Goal: Task Accomplishment & Management: Use online tool/utility

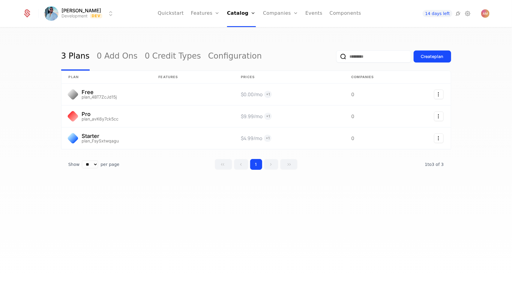
click at [217, 16] on link "Features" at bounding box center [205, 13] width 29 height 27
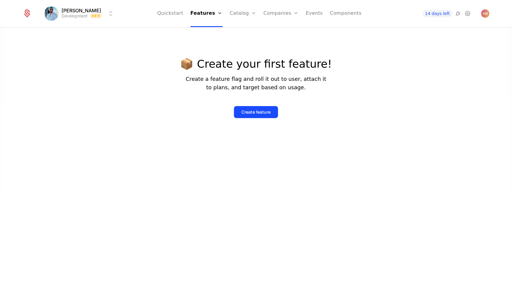
click at [217, 32] on link "Features" at bounding box center [212, 29] width 28 height 5
click at [270, 111] on div "Create feature" at bounding box center [256, 112] width 29 height 6
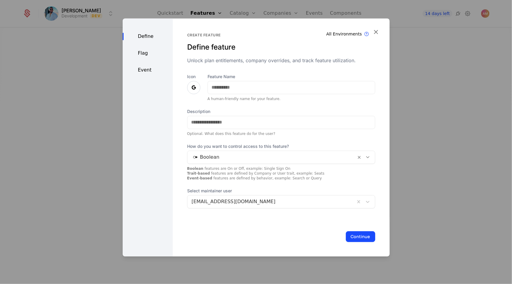
click at [196, 89] on icon at bounding box center [193, 87] width 7 height 7
click at [190, 85] on icon at bounding box center [193, 87] width 7 height 7
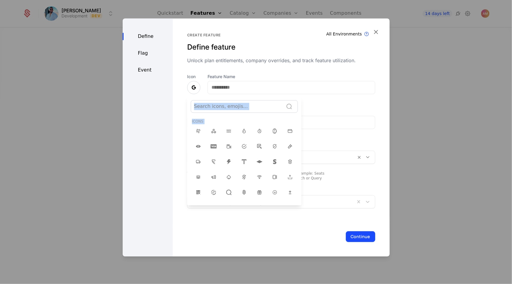
click at [193, 88] on div at bounding box center [256, 137] width 267 height 238
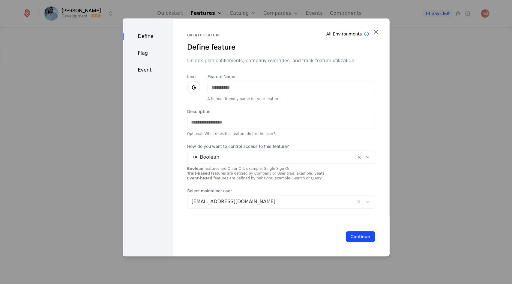
click at [194, 88] on icon at bounding box center [193, 87] width 7 height 7
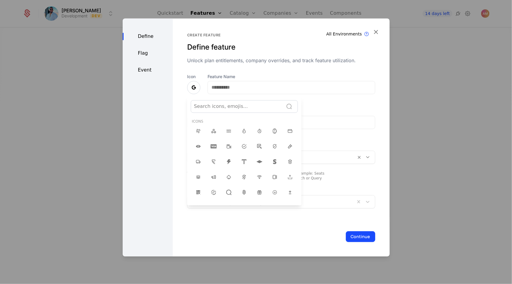
click at [215, 104] on div at bounding box center [237, 106] width 86 height 8
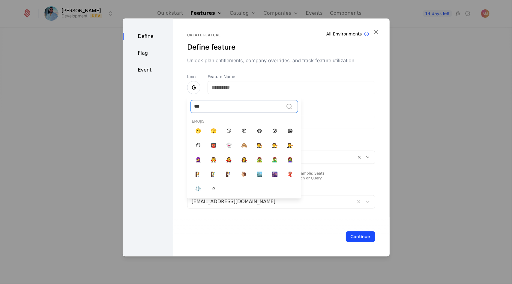
type input "****"
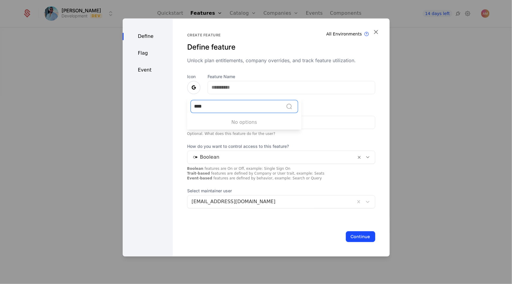
click at [198, 84] on div at bounding box center [256, 137] width 267 height 238
click at [193, 86] on icon at bounding box center [193, 87] width 7 height 7
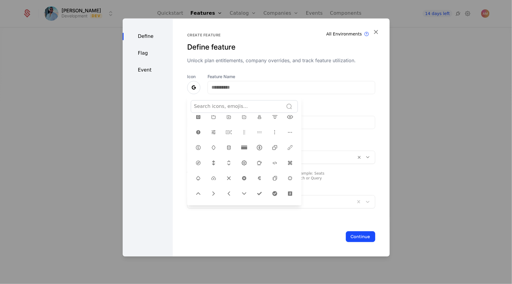
scroll to position [150, 0]
click at [225, 130] on icon at bounding box center [228, 133] width 7 height 7
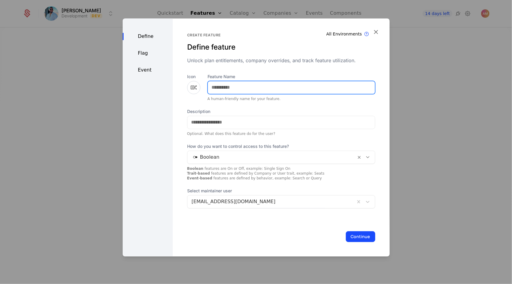
click at [217, 85] on input "Feature Name" at bounding box center [291, 87] width 167 height 13
type input "*****"
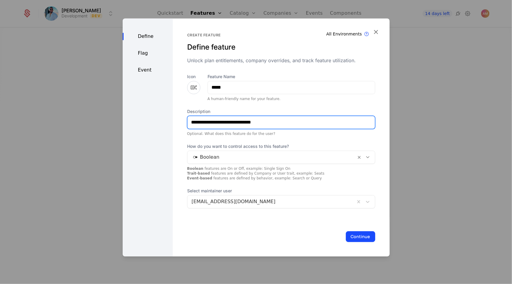
type input "**********"
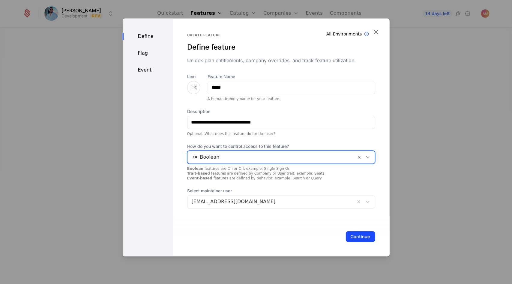
click at [248, 157] on div at bounding box center [272, 157] width 161 height 8
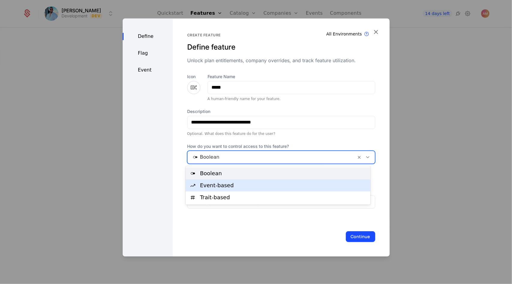
click at [241, 187] on div "Event-based" at bounding box center [283, 185] width 167 height 5
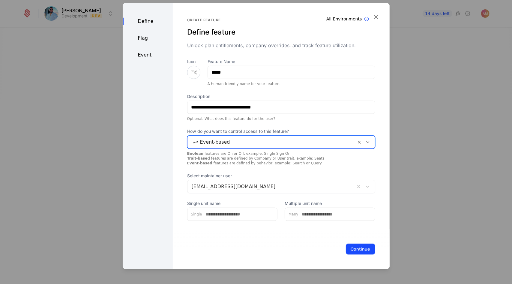
click at [358, 250] on button "Continue" at bounding box center [360, 248] width 29 height 11
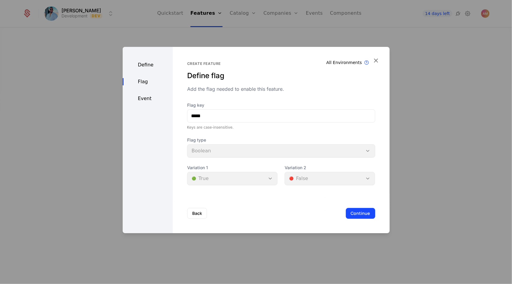
click at [359, 213] on button "Continue" at bounding box center [360, 213] width 29 height 11
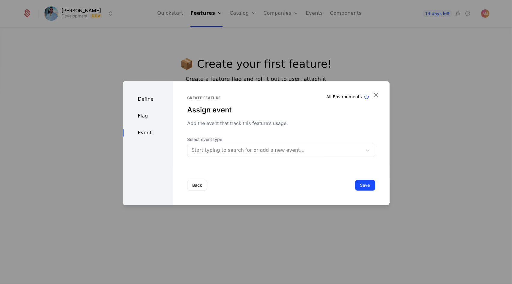
click at [279, 155] on div "Start typing to search for or add a new event..." at bounding box center [275, 150] width 175 height 11
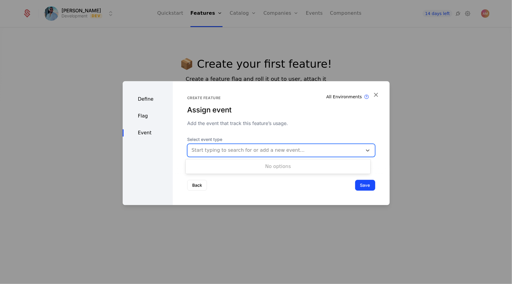
click at [279, 155] on div "Start typing to search for or add a new event..." at bounding box center [275, 150] width 175 height 11
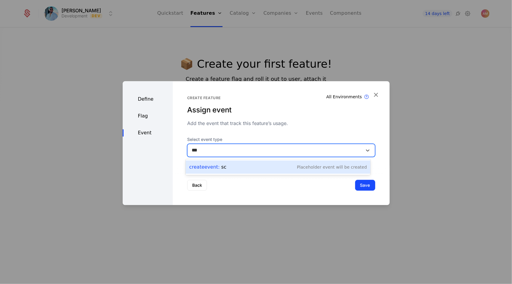
type input "****"
click at [277, 165] on div "Create Event : scan Placeholder Event will be created" at bounding box center [278, 167] width 178 height 8
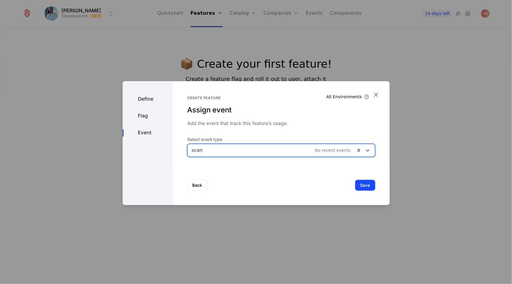
click at [365, 185] on button "Save" at bounding box center [365, 185] width 20 height 11
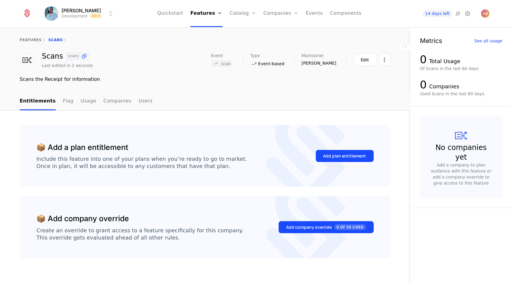
click at [331, 157] on div "Add plan entitlement" at bounding box center [345, 156] width 43 height 6
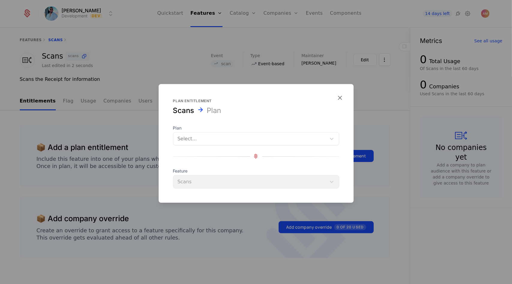
click at [294, 137] on div at bounding box center [250, 138] width 145 height 8
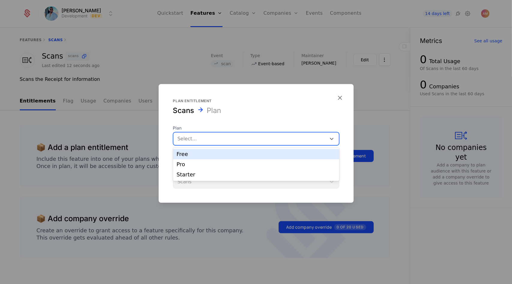
click at [258, 154] on div "Free" at bounding box center [256, 153] width 159 height 5
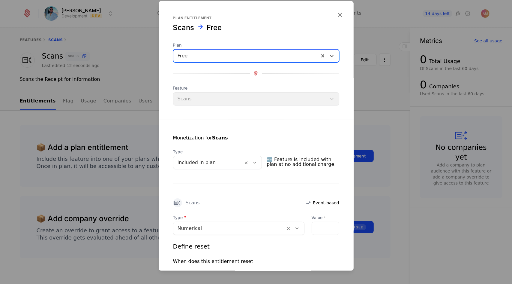
click at [229, 163] on div at bounding box center [209, 162] width 62 height 8
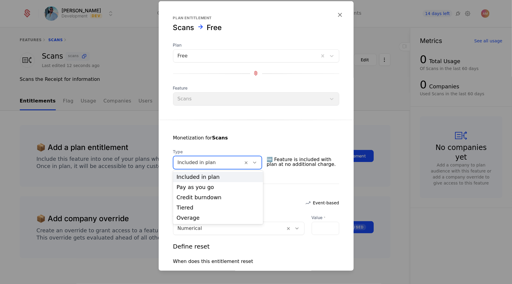
click at [256, 160] on icon at bounding box center [254, 161] width 5 height 5
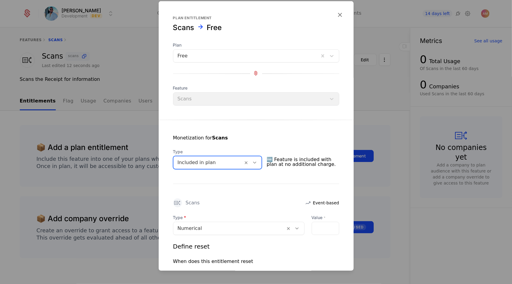
click at [256, 160] on icon at bounding box center [254, 161] width 5 height 5
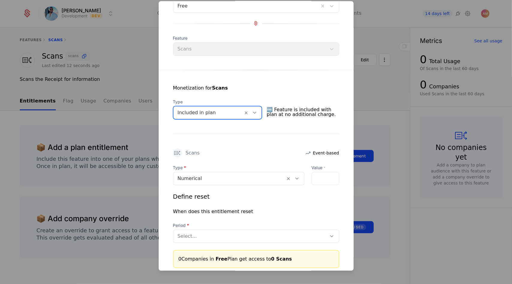
scroll to position [60, 0]
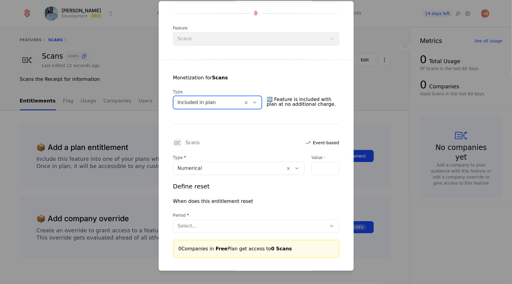
click at [327, 168] on div at bounding box center [326, 167] width 28 height 13
click at [316, 169] on div at bounding box center [326, 167] width 28 height 13
click at [329, 156] on label "Value *" at bounding box center [326, 157] width 28 height 6
click at [319, 162] on input "Value *" at bounding box center [315, 168] width 7 height 13
click at [312, 166] on input "Value *" at bounding box center [315, 168] width 7 height 13
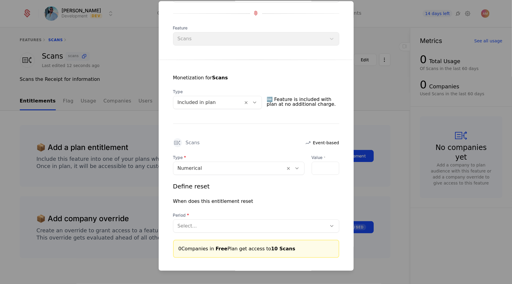
scroll to position [0, 0]
click at [285, 207] on div "Define reset When does this entitlement reset Period Select..." at bounding box center [256, 207] width 166 height 50
click at [314, 166] on input "**" at bounding box center [315, 168] width 7 height 13
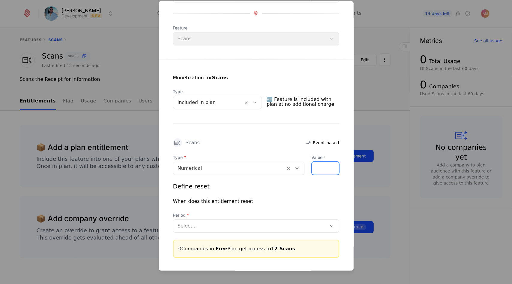
click at [314, 166] on input "**" at bounding box center [315, 168] width 7 height 13
click at [313, 170] on input "**" at bounding box center [315, 168] width 7 height 13
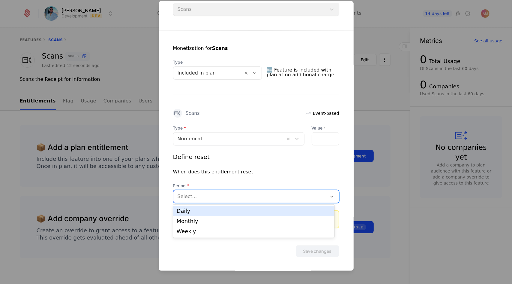
scroll to position [0, 0]
click at [294, 195] on div at bounding box center [250, 196] width 145 height 8
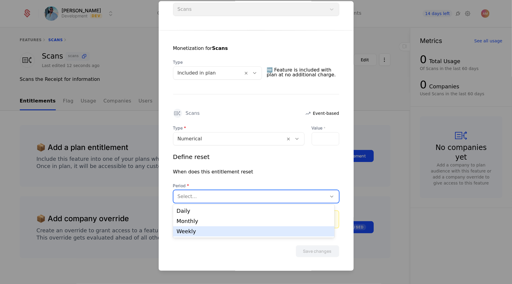
click at [238, 231] on div "Weekly" at bounding box center [254, 230] width 155 height 5
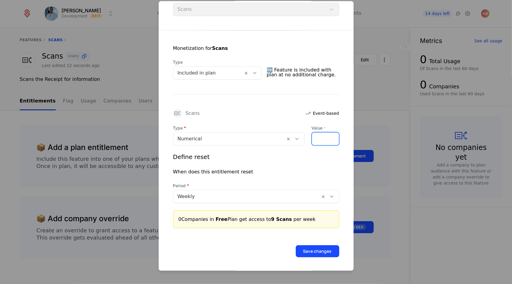
click at [312, 139] on input "*" at bounding box center [315, 138] width 7 height 13
click at [312, 140] on input "*" at bounding box center [315, 138] width 7 height 13
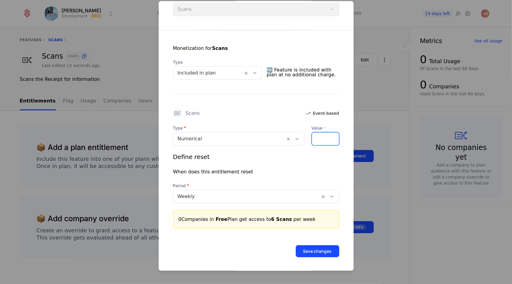
type input "*"
click at [312, 140] on input "*" at bounding box center [315, 138] width 7 height 13
click at [307, 248] on button "Save changes" at bounding box center [318, 251] width 44 height 12
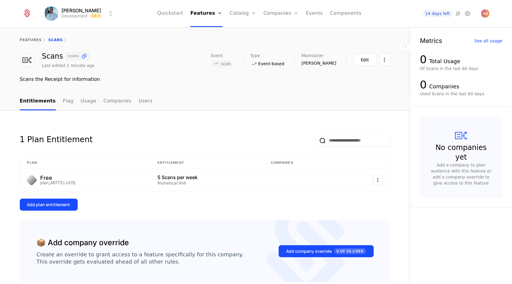
click at [67, 205] on button "Add plan entitlement" at bounding box center [49, 204] width 58 height 12
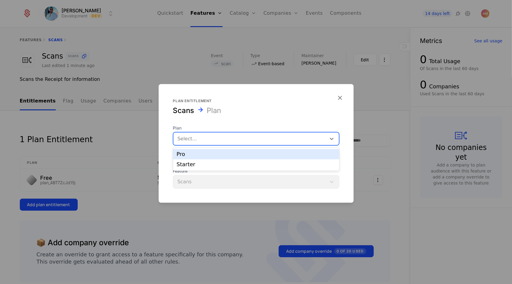
click at [246, 141] on div at bounding box center [250, 138] width 145 height 8
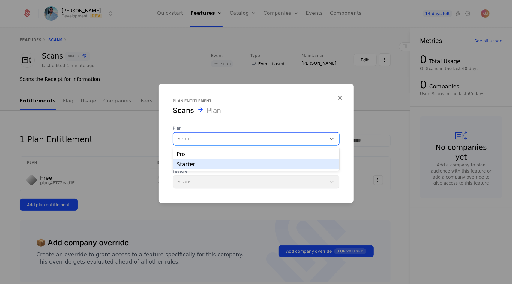
click at [231, 166] on div "Starter" at bounding box center [256, 164] width 159 height 5
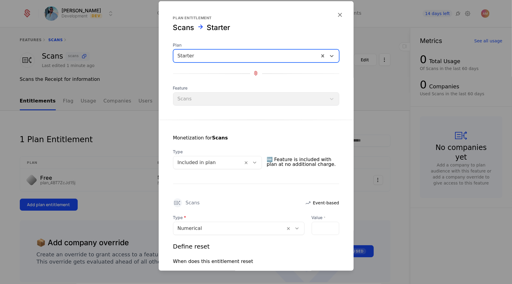
click at [231, 162] on div at bounding box center [209, 162] width 62 height 8
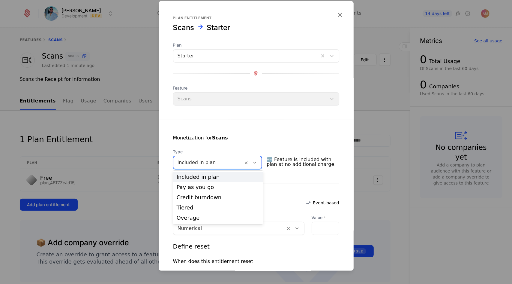
click at [231, 162] on div at bounding box center [209, 162] width 62 height 8
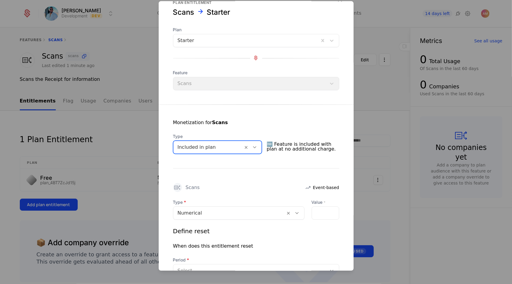
scroll to position [60, 0]
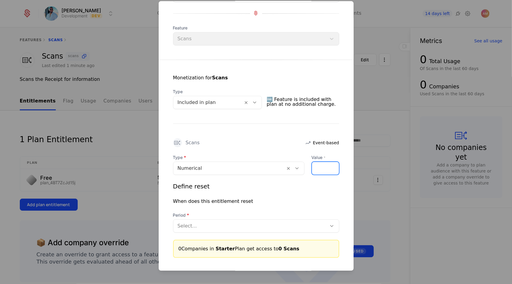
click at [312, 168] on input "Value *" at bounding box center [315, 168] width 7 height 13
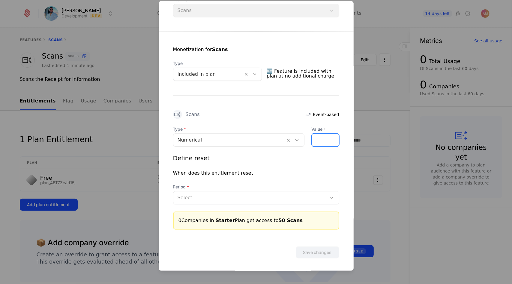
scroll to position [89, 0]
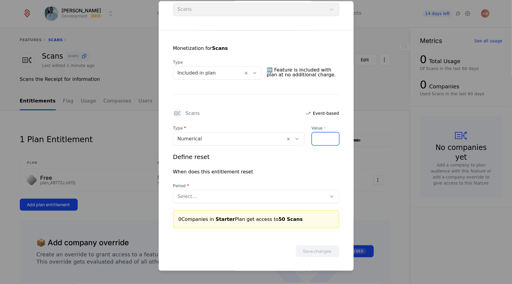
click at [312, 137] on input "**" at bounding box center [315, 138] width 7 height 13
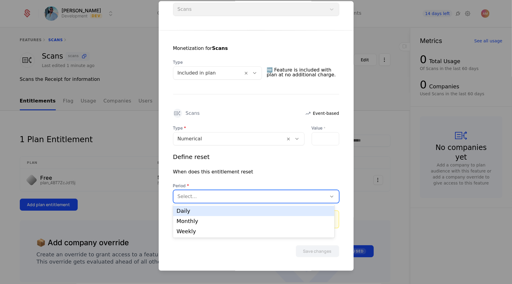
scroll to position [0, 0]
click at [295, 194] on div at bounding box center [250, 196] width 145 height 8
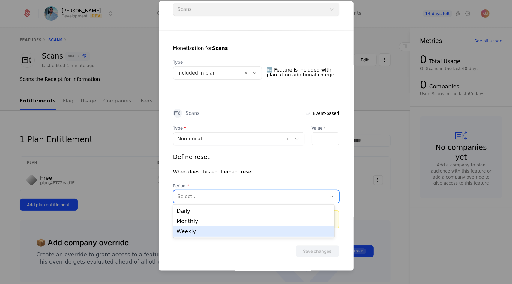
click at [243, 232] on div "Weekly" at bounding box center [254, 230] width 155 height 5
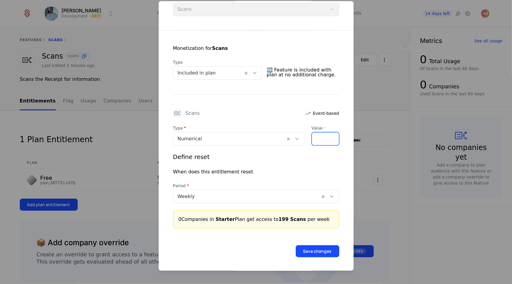
scroll to position [0, 5]
type input "***"
click at [312, 139] on input "***" at bounding box center [315, 138] width 7 height 13
click at [312, 138] on input "***" at bounding box center [315, 138] width 7 height 13
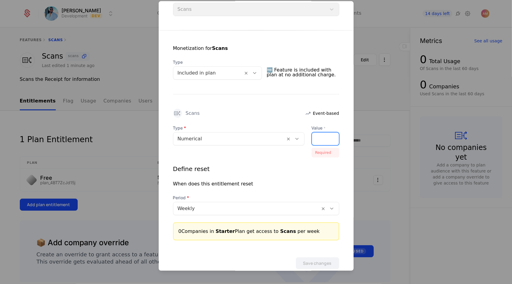
scroll to position [0, 5]
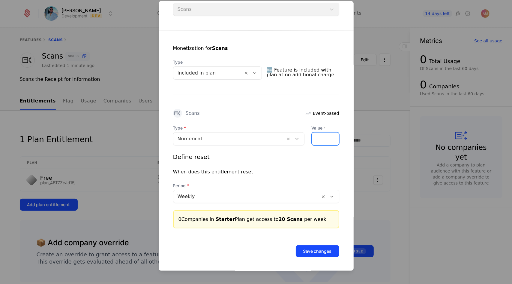
type input "**"
click at [318, 251] on button "Save changes" at bounding box center [318, 251] width 44 height 12
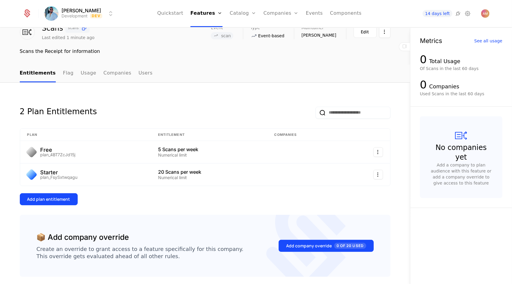
scroll to position [30, 0]
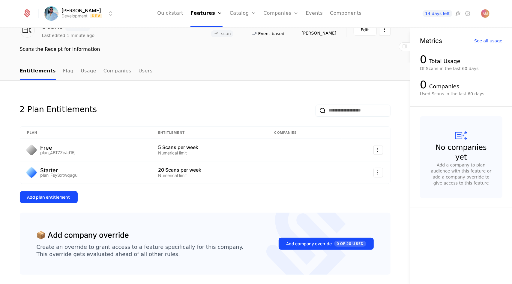
click at [64, 197] on div "Add plan entitlement" at bounding box center [48, 197] width 43 height 6
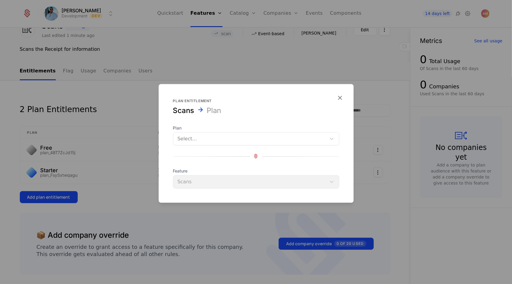
click at [190, 142] on div at bounding box center [250, 138] width 145 height 8
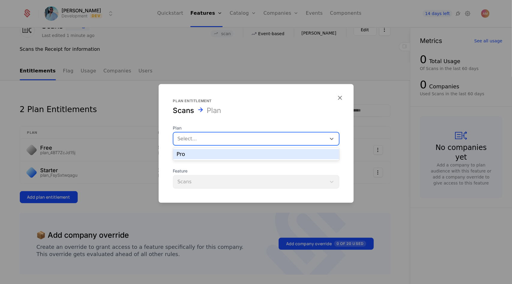
click at [195, 152] on div "Pro" at bounding box center [256, 153] width 159 height 5
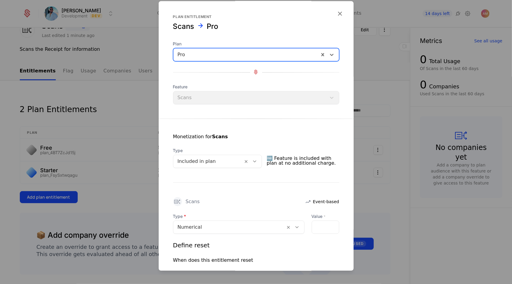
scroll to position [0, 0]
click at [257, 161] on icon at bounding box center [254, 161] width 5 height 5
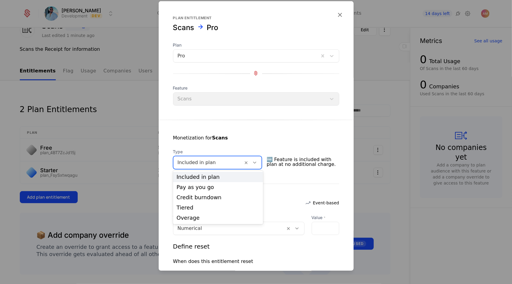
click at [289, 123] on div "Monetization for Scans Type 5 results available. Use Up and Down to choose opti…" at bounding box center [256, 218] width 195 height 198
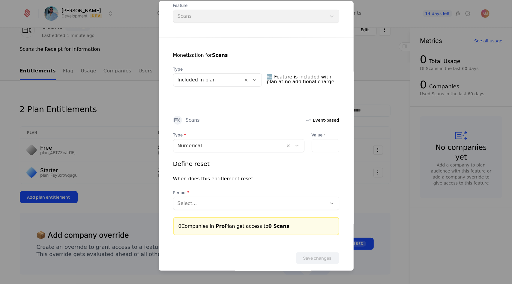
scroll to position [89, 0]
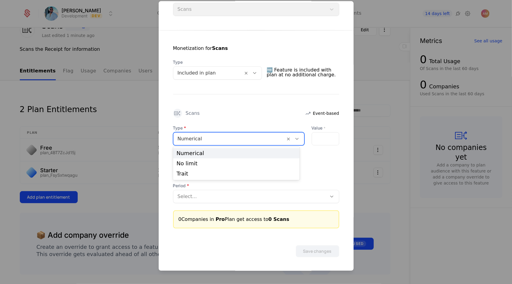
click at [296, 137] on div at bounding box center [297, 138] width 10 height 7
click at [273, 164] on div "No limit" at bounding box center [237, 163] width 120 height 5
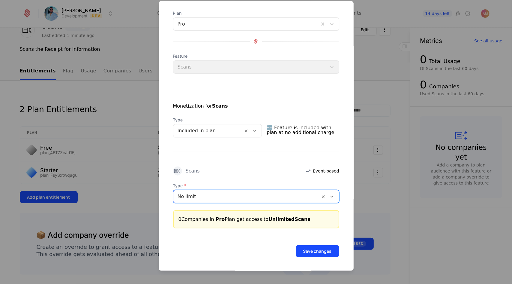
click at [330, 195] on icon at bounding box center [332, 195] width 5 height 5
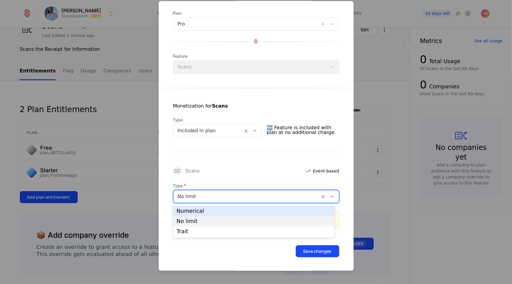
click at [280, 213] on div "Numerical" at bounding box center [254, 211] width 162 height 10
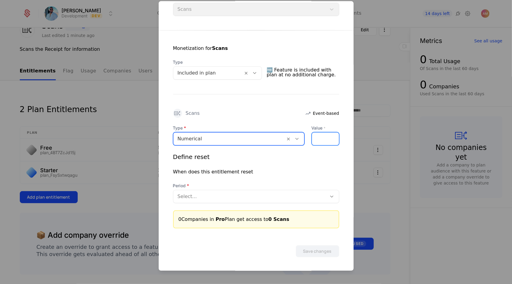
click at [312, 138] on input "**" at bounding box center [315, 138] width 7 height 13
type input "**"
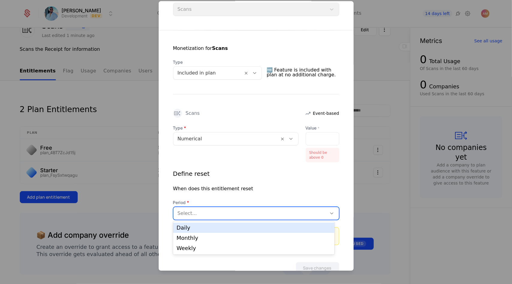
click at [304, 200] on div "Period 3 results available. Use Up and Down to choose options, press Enter to s…" at bounding box center [256, 209] width 166 height 20
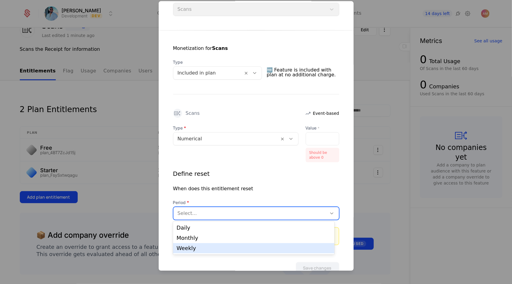
click at [246, 245] on div "Weekly" at bounding box center [254, 247] width 155 height 5
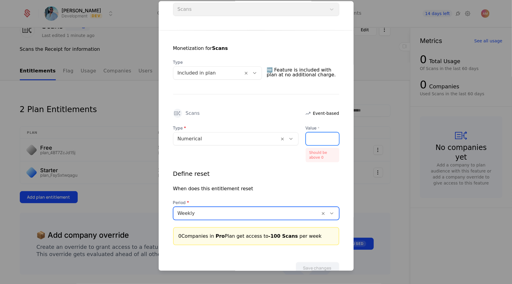
scroll to position [0, 9]
click at [306, 138] on input "****" at bounding box center [309, 138] width 7 height 13
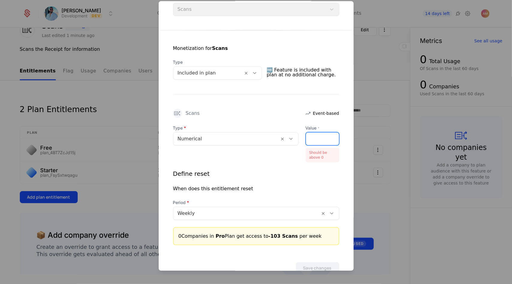
click at [307, 141] on input "****" at bounding box center [309, 138] width 7 height 13
click at [308, 136] on div "****" at bounding box center [323, 138] width 34 height 13
click at [306, 136] on input "***" at bounding box center [309, 138] width 7 height 13
click at [306, 137] on input "***" at bounding box center [309, 138] width 7 height 13
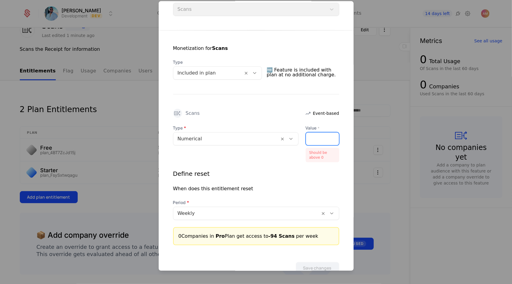
click at [306, 137] on input "***" at bounding box center [309, 138] width 7 height 13
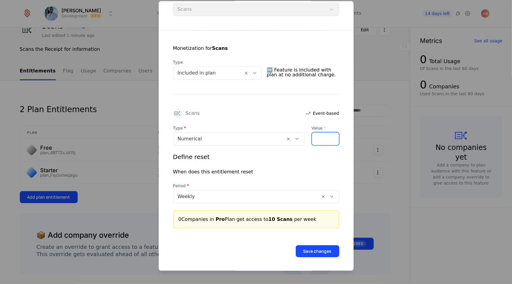
scroll to position [0, 7]
type input "***"
click at [311, 245] on button "Save changes" at bounding box center [318, 251] width 44 height 12
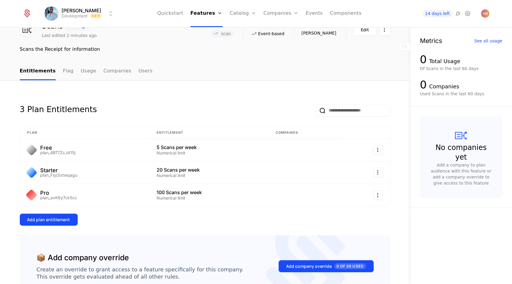
click at [247, 64] on div "Plans Add Ons Credits Configuration" at bounding box center [252, 44] width 45 height 48
click at [247, 61] on link "Configuration" at bounding box center [252, 58] width 31 height 5
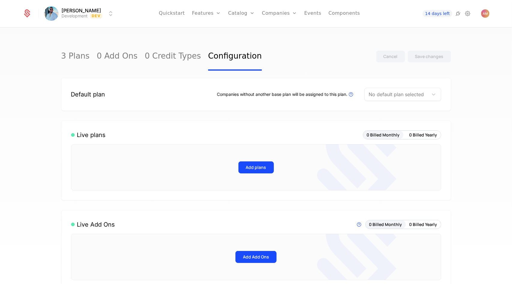
click at [405, 91] on div at bounding box center [396, 94] width 55 height 8
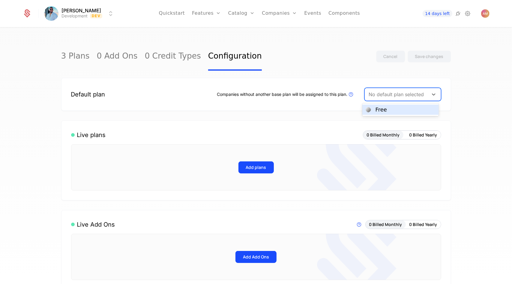
click at [397, 109] on div "Free" at bounding box center [401, 109] width 70 height 5
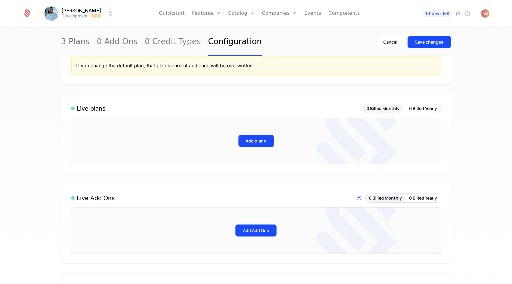
scroll to position [60, 0]
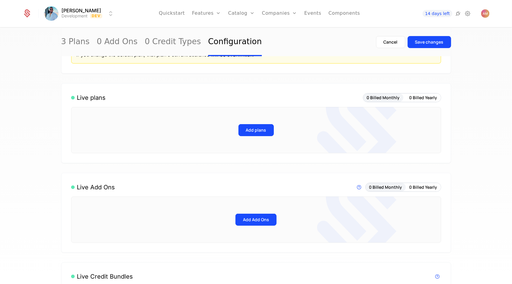
click at [255, 128] on button "Add plans" at bounding box center [256, 130] width 35 height 12
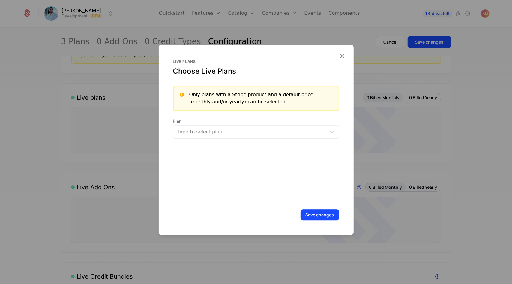
click at [249, 131] on div at bounding box center [250, 132] width 146 height 8
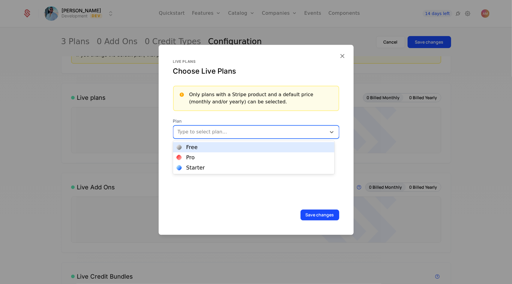
click at [220, 149] on div "Free" at bounding box center [254, 146] width 155 height 5
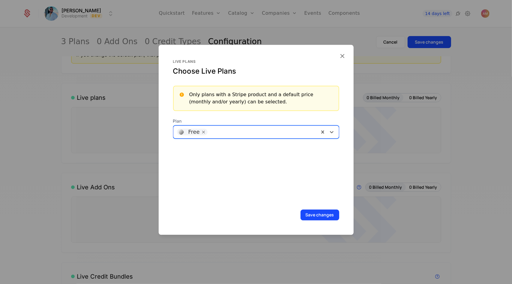
click at [233, 137] on div "Free" at bounding box center [256, 131] width 166 height 13
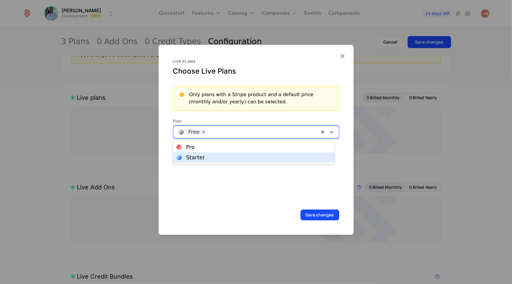
click at [219, 149] on div "Pro" at bounding box center [254, 146] width 155 height 5
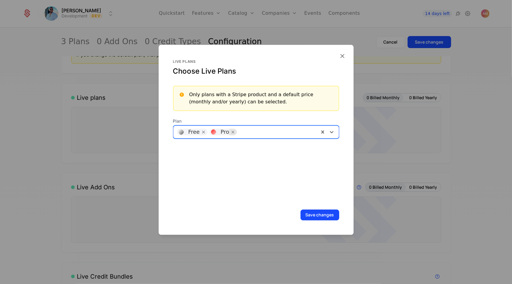
click at [231, 135] on div "Remove [object Object]" at bounding box center [233, 131] width 8 height 7
click at [231, 135] on div at bounding box center [263, 132] width 106 height 8
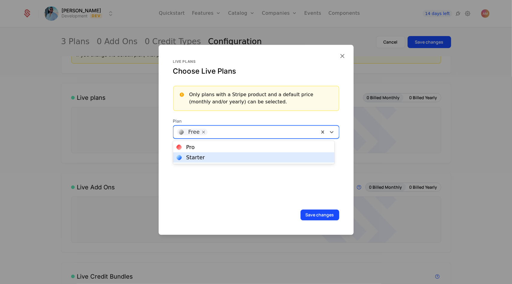
drag, startPoint x: 210, startPoint y: 161, endPoint x: 220, endPoint y: 147, distance: 17.4
click at [210, 162] on div "Starter" at bounding box center [254, 157] width 162 height 10
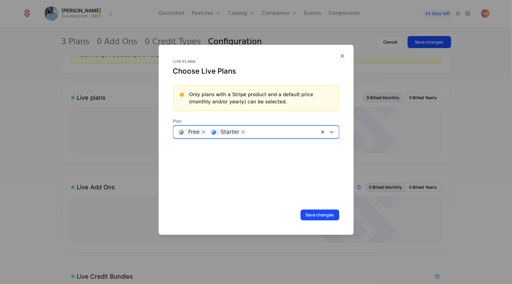
click at [267, 129] on div at bounding box center [282, 132] width 66 height 8
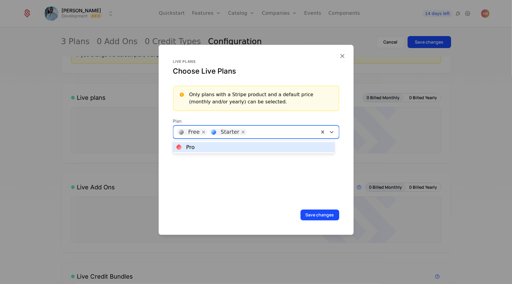
click at [228, 149] on div "Pro" at bounding box center [254, 146] width 155 height 5
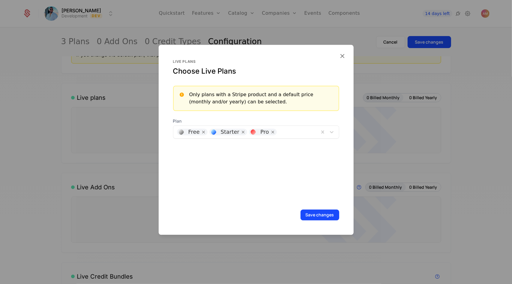
click at [303, 214] on button "Save changes" at bounding box center [320, 214] width 39 height 11
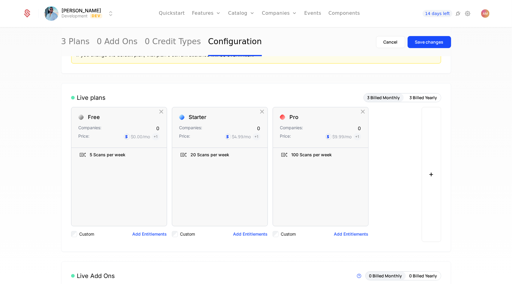
click at [423, 101] on button "3 Billed Yearly" at bounding box center [424, 97] width 35 height 8
click at [388, 99] on button "3 Billed Monthly" at bounding box center [384, 97] width 40 height 8
click at [422, 99] on button "3 Billed Yearly" at bounding box center [424, 97] width 35 height 8
click at [394, 98] on button "3 Billed Monthly" at bounding box center [384, 97] width 40 height 8
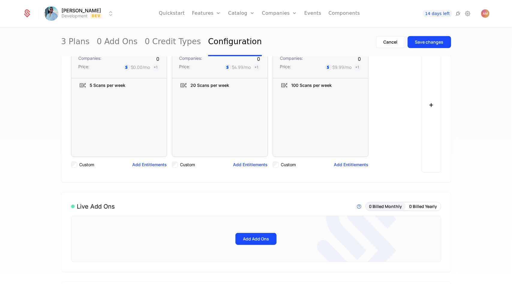
scroll to position [90, 0]
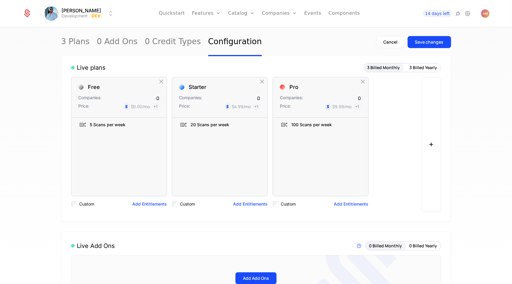
click at [417, 39] on div "Save changes" at bounding box center [430, 42] width 29 height 6
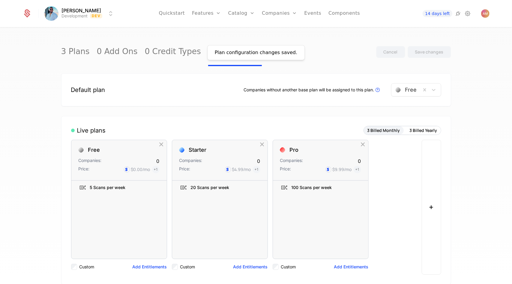
scroll to position [0, 0]
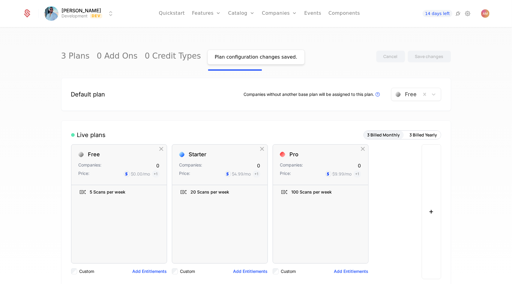
click at [414, 134] on button "3 Billed Yearly" at bounding box center [424, 135] width 35 height 8
click at [394, 135] on button "3 Billed Monthly" at bounding box center [384, 135] width 40 height 8
click at [423, 135] on button "3 Billed Yearly" at bounding box center [424, 135] width 35 height 8
click at [395, 135] on button "3 Billed Monthly" at bounding box center [384, 135] width 40 height 8
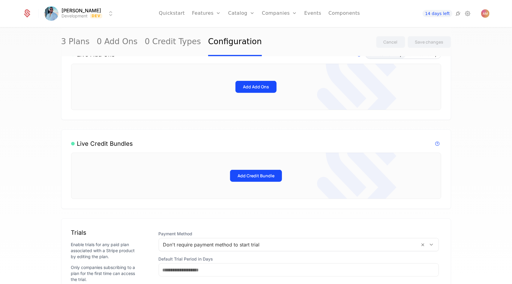
scroll to position [270, 0]
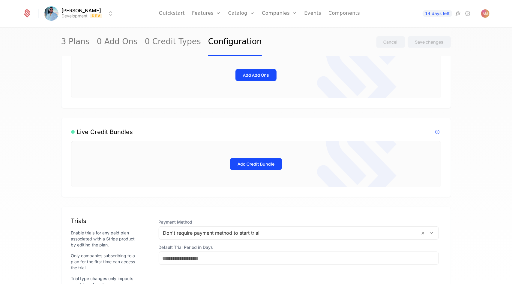
click at [270, 170] on button "Add Credit Bundle" at bounding box center [256, 164] width 52 height 12
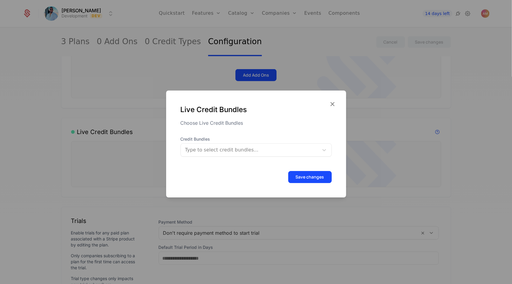
click at [276, 147] on div at bounding box center [250, 150] width 131 height 8
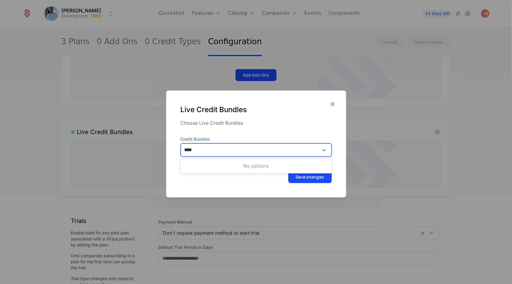
type input "****"
click at [333, 104] on icon "button" at bounding box center [333, 104] width 8 height 8
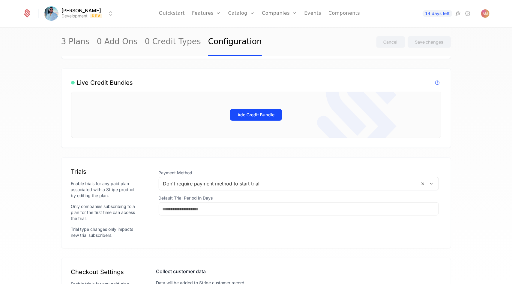
scroll to position [360, 0]
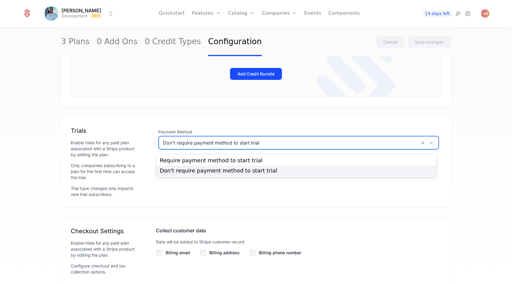
click at [291, 147] on div at bounding box center [289, 142] width 253 height 8
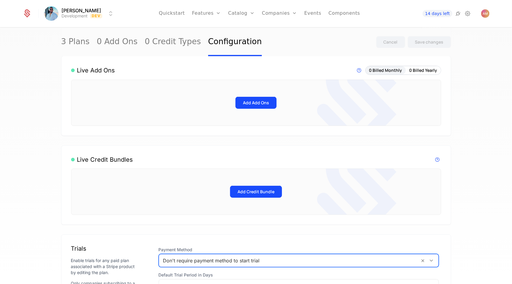
scroll to position [0, 0]
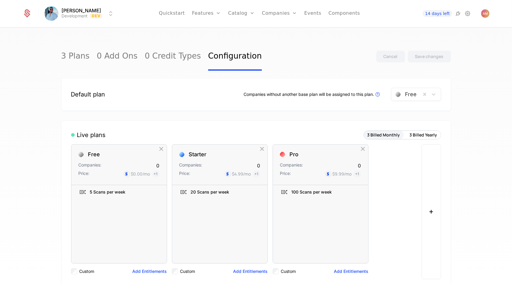
click at [208, 28] on div "Features Flags" at bounding box center [213, 34] width 42 height 29
click at [208, 31] on link "Features" at bounding box center [213, 29] width 28 height 5
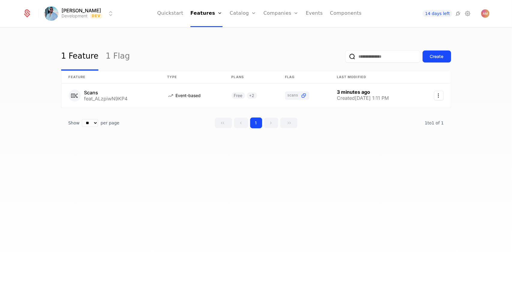
drag, startPoint x: 185, startPoint y: 170, endPoint x: 211, endPoint y: 146, distance: 35.7
click at [185, 170] on div "1 Feature 1 Flag Create Feature Type Plans Flag Last Modified Scans feat_ALzpiw…" at bounding box center [256, 157] width 512 height 259
click at [433, 58] on div "Create" at bounding box center [438, 56] width 14 height 6
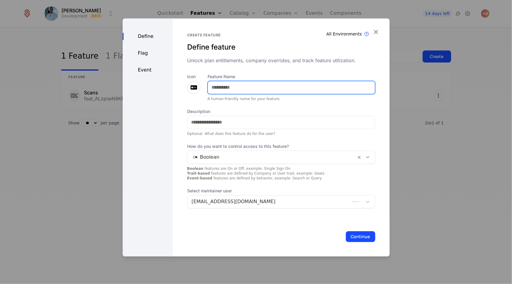
click at [303, 90] on input "Feature Name" at bounding box center [291, 87] width 167 height 13
click at [208, 84] on input "**********" at bounding box center [291, 87] width 167 height 13
type input "**********"
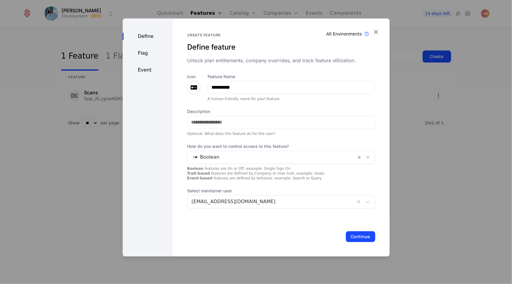
click at [196, 89] on div at bounding box center [193, 87] width 13 height 13
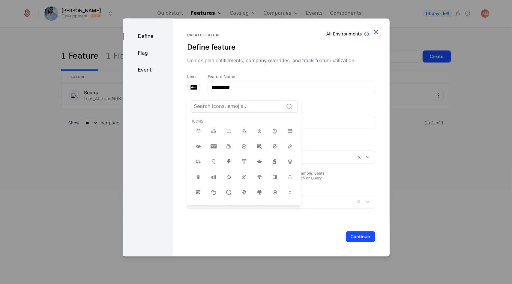
click at [237, 105] on div at bounding box center [237, 106] width 86 height 8
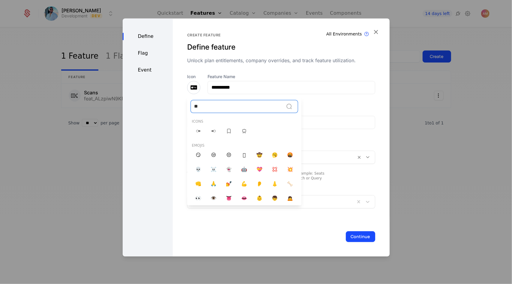
type input "***"
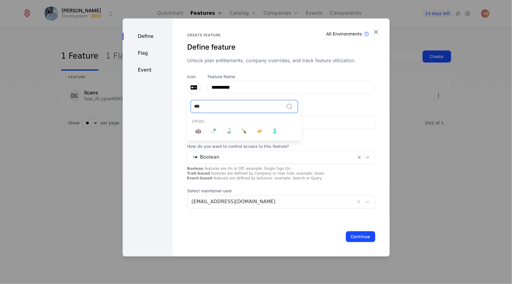
click at [195, 131] on span "🤖" at bounding box center [198, 130] width 6 height 7
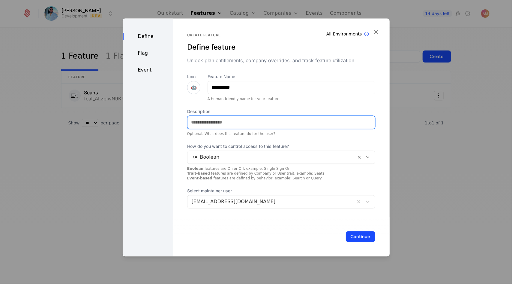
click at [224, 126] on input "Description" at bounding box center [282, 122] width 188 height 13
type input "**********"
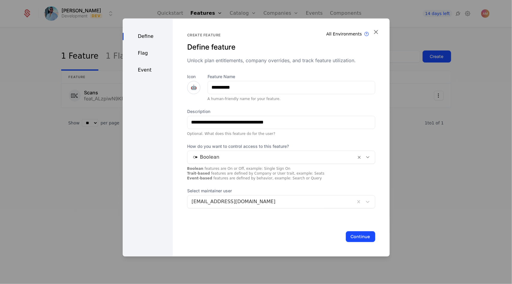
click at [350, 233] on button "Continue" at bounding box center [360, 236] width 29 height 11
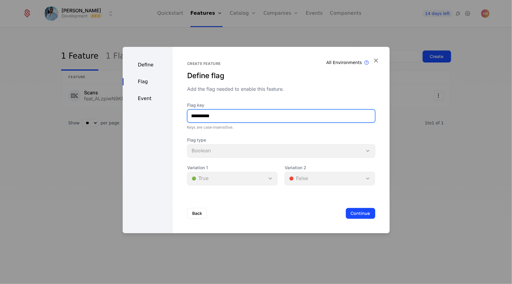
drag, startPoint x: 195, startPoint y: 118, endPoint x: 135, endPoint y: 116, distance: 60.4
click at [142, 117] on div "**********" at bounding box center [256, 140] width 267 height 186
type input "*******"
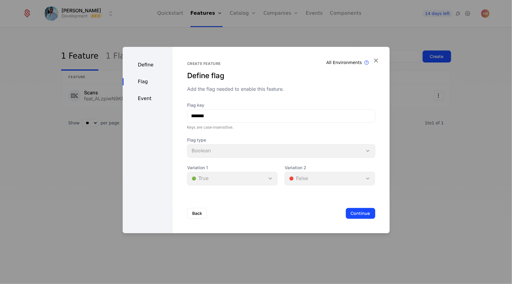
click at [365, 215] on button "Continue" at bounding box center [360, 213] width 29 height 11
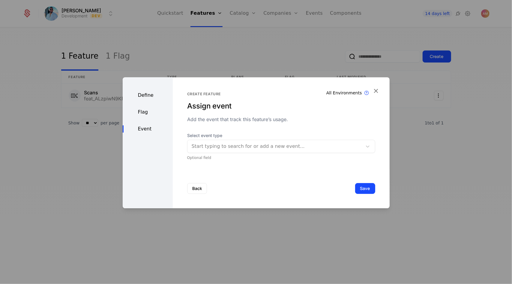
click at [258, 147] on div at bounding box center [275, 146] width 167 height 8
click at [366, 189] on button "Save" at bounding box center [365, 188] width 20 height 11
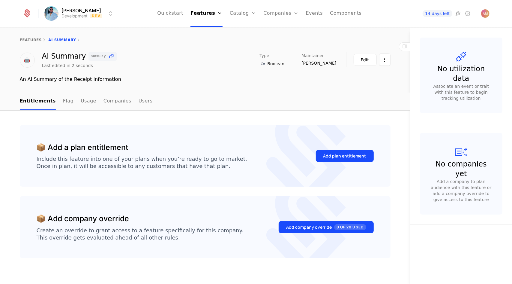
click at [340, 156] on div "Add plan entitlement" at bounding box center [345, 156] width 43 height 6
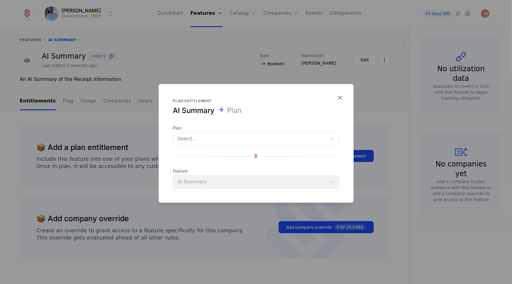
click at [264, 138] on div at bounding box center [250, 138] width 145 height 8
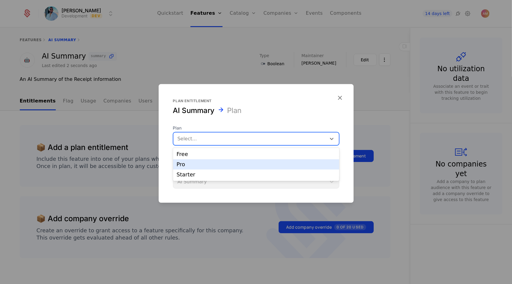
click at [257, 161] on div "Pro" at bounding box center [256, 164] width 166 height 10
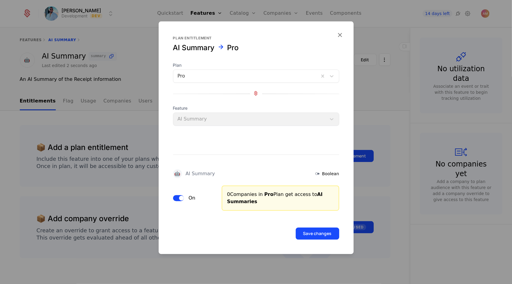
click at [325, 232] on button "Save changes" at bounding box center [318, 233] width 44 height 12
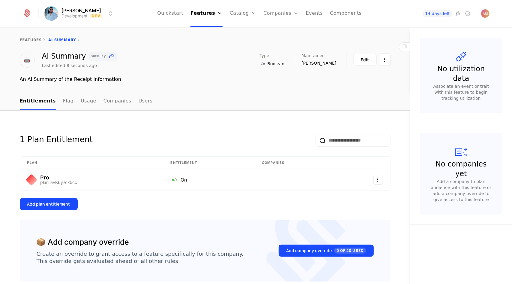
click at [330, 14] on link "Components" at bounding box center [346, 13] width 32 height 27
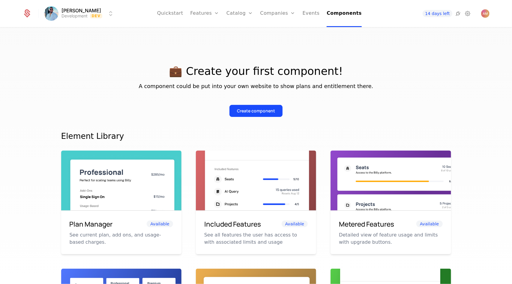
click at [412, 54] on div "💼 Create your first component! A component could be put into your own website t…" at bounding box center [256, 84] width 390 height 66
click at [252, 108] on div "Create component" at bounding box center [256, 111] width 38 height 6
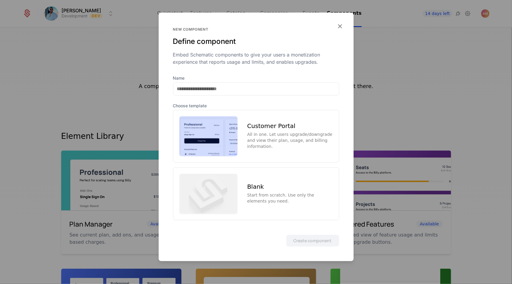
click at [252, 129] on div "Customer Portal" at bounding box center [290, 126] width 86 height 6
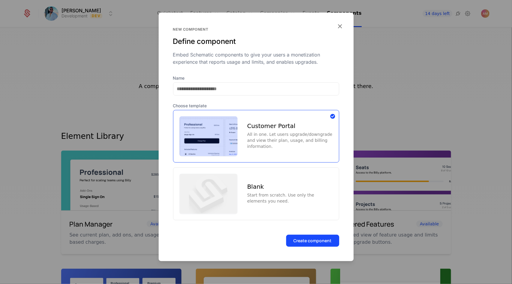
click at [328, 243] on button "Create component" at bounding box center [312, 240] width 53 height 12
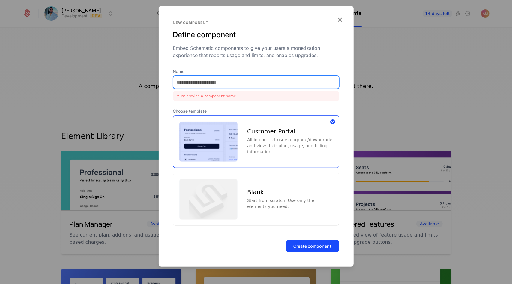
click at [230, 83] on input "Name" at bounding box center [257, 82] width 166 height 13
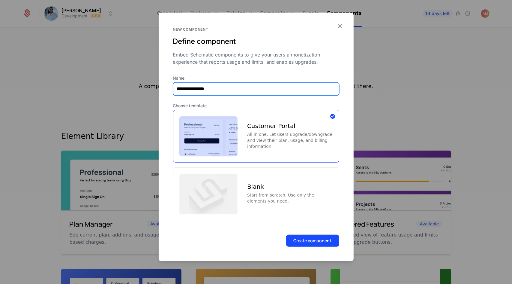
type input "**********"
click at [305, 244] on button "Create component" at bounding box center [312, 240] width 53 height 12
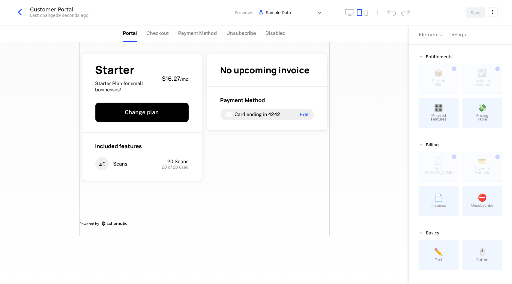
click at [128, 38] on li "Portal" at bounding box center [130, 33] width 14 height 17
click at [158, 34] on span "Checkout" at bounding box center [158, 32] width 22 height 7
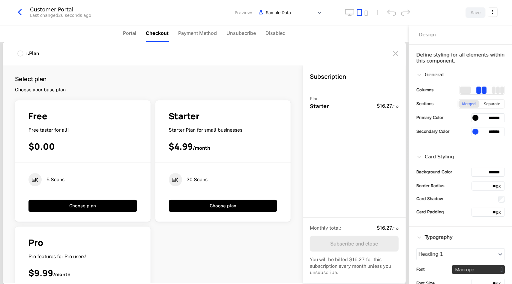
click at [150, 33] on span "Checkout" at bounding box center [157, 32] width 23 height 7
click at [134, 34] on span "Portal" at bounding box center [129, 32] width 13 height 7
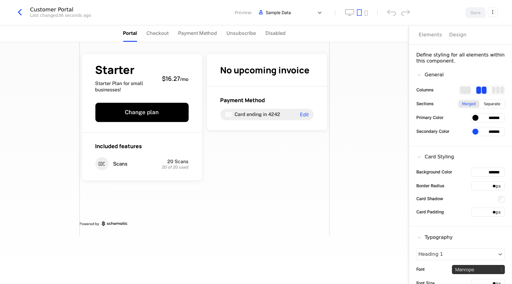
click at [426, 36] on div "Elements" at bounding box center [430, 34] width 23 height 7
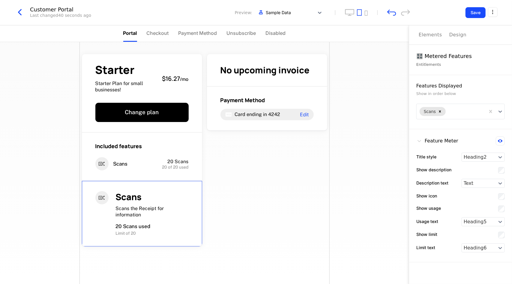
click at [309, 211] on div "Starter Starter Plan for small businesses! $16.27 / mo Change plan Included fea…" at bounding box center [205, 171] width 250 height 259
click at [112, 207] on div "Scans Scans the Receipt for information 20 Scans used Limit of 20" at bounding box center [141, 213] width 93 height 45
drag, startPoint x: 166, startPoint y: 203, endPoint x: 140, endPoint y: 207, distance: 26.5
click at [140, 207] on span "Scans the Receipt for information" at bounding box center [140, 211] width 48 height 12
click at [135, 215] on span "Scans the Receipt for information" at bounding box center [140, 211] width 48 height 12
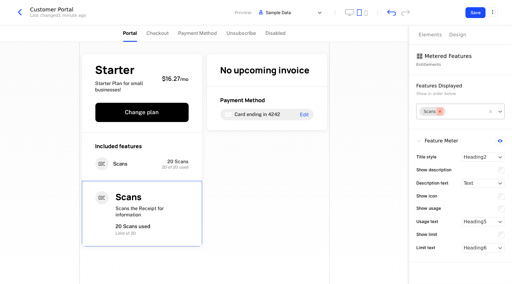
click at [440, 111] on icon "Remove Scans" at bounding box center [440, 111] width 4 height 4
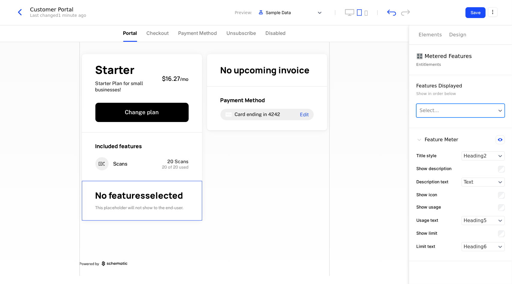
click at [442, 114] on div "Select..." at bounding box center [457, 110] width 80 height 13
click at [434, 135] on div "Scans" at bounding box center [461, 136] width 89 height 10
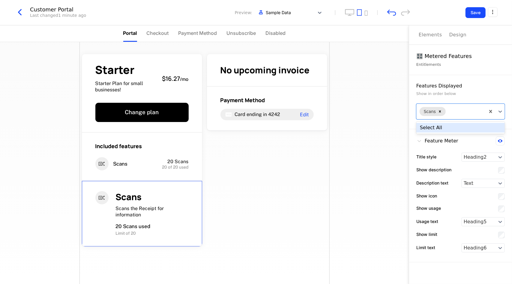
click at [474, 84] on div "Features Displayed" at bounding box center [461, 85] width 89 height 7
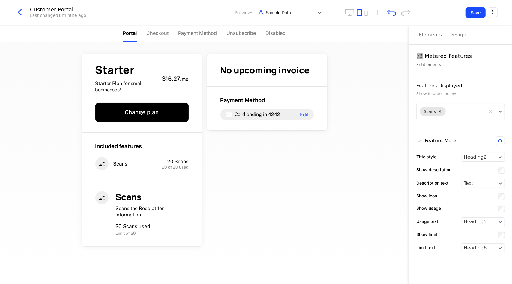
click at [126, 73] on span "Starter" at bounding box center [126, 69] width 62 height 11
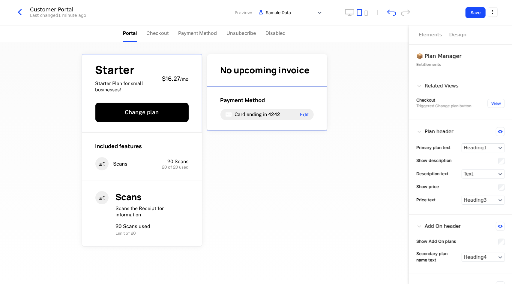
click at [428, 88] on div "Related Views" at bounding box center [438, 85] width 42 height 7
click at [421, 86] on icon at bounding box center [420, 86] width 6 height 6
click at [450, 33] on div "Design" at bounding box center [458, 34] width 17 height 7
click at [432, 33] on div "Elements" at bounding box center [430, 34] width 23 height 7
click at [154, 71] on span "Starter" at bounding box center [126, 69] width 62 height 11
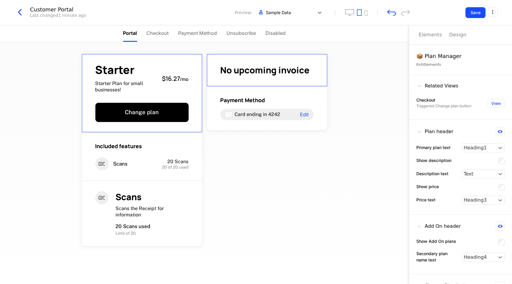
click at [488, 104] on button "View" at bounding box center [496, 103] width 17 height 9
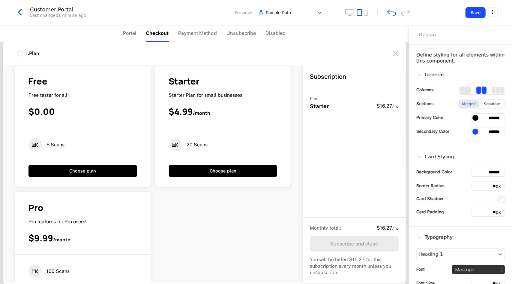
scroll to position [60, 0]
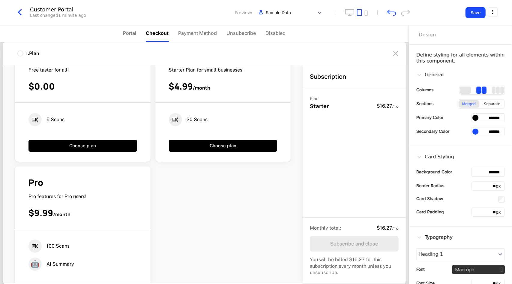
click at [121, 29] on nav "Portal Checkout Payment Method Unsubscribe Disabled" at bounding box center [204, 33] width 409 height 17
click at [131, 32] on span "Portal" at bounding box center [129, 32] width 13 height 7
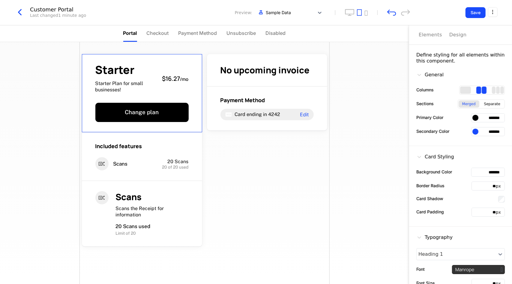
click at [19, 15] on icon "button" at bounding box center [19, 12] width 11 height 11
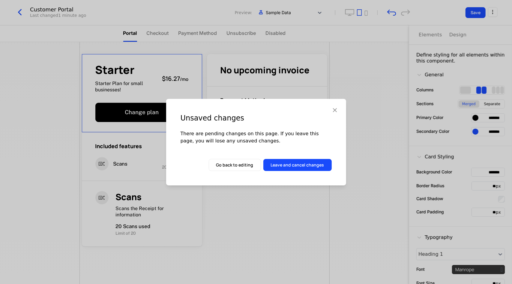
click at [306, 165] on button "Leave and cancel changes" at bounding box center [298, 165] width 68 height 12
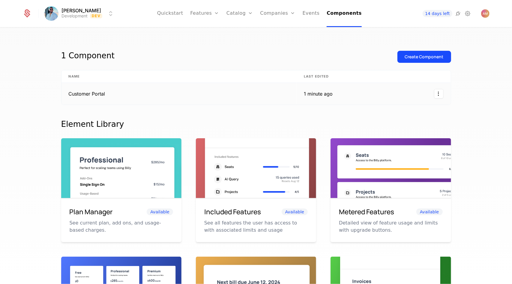
click at [434, 92] on html "[PERSON_NAME] Development Dev Quickstart Features Features Flags Catalog Plans …" at bounding box center [256, 142] width 512 height 284
click at [405, 123] on div "Edit" at bounding box center [412, 122] width 46 height 8
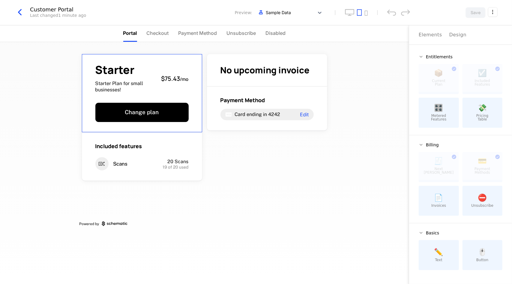
click at [177, 80] on span "$75.43" at bounding box center [171, 78] width 19 height 8
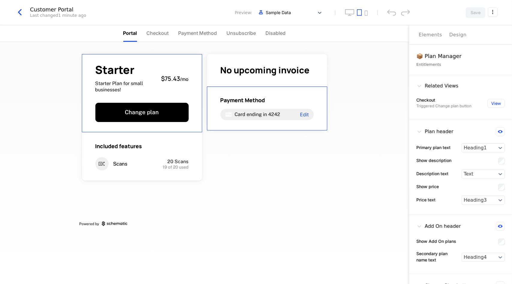
click at [498, 131] on icon at bounding box center [500, 131] width 5 height 3
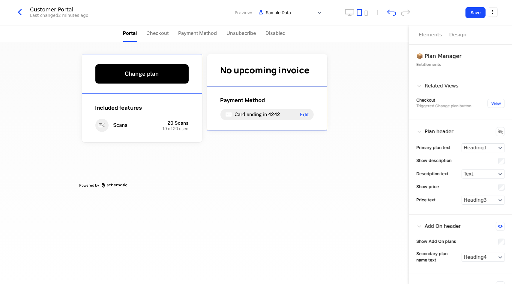
click at [499, 131] on icon at bounding box center [501, 131] width 5 height 5
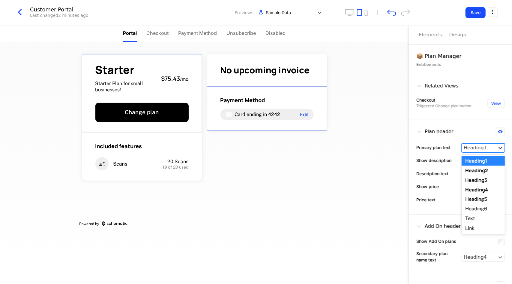
click at [497, 147] on div at bounding box center [501, 148] width 8 height 6
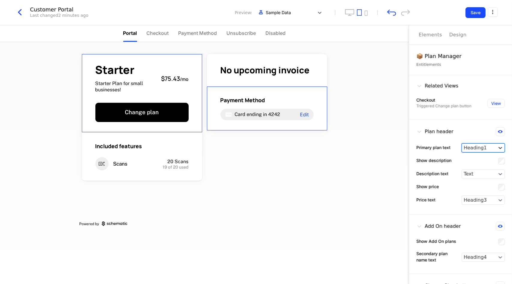
click at [497, 147] on div at bounding box center [501, 148] width 8 height 6
click at [431, 63] on div "Entitlements" at bounding box center [461, 65] width 89 height 6
click at [459, 31] on div "Design" at bounding box center [458, 34] width 17 height 7
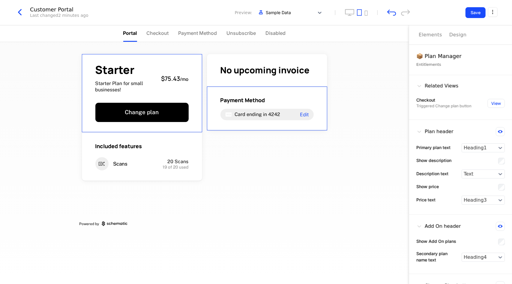
click at [425, 34] on div "Elements" at bounding box center [430, 34] width 23 height 7
click at [274, 35] on span "Disabled" at bounding box center [276, 32] width 20 height 7
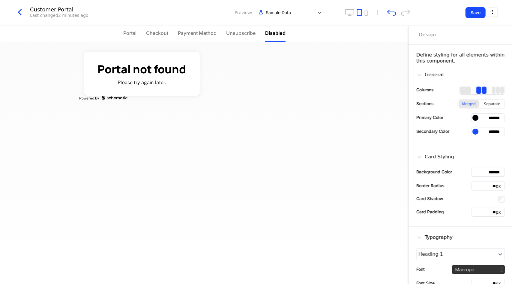
click at [249, 32] on span "Unsubscribe" at bounding box center [240, 32] width 29 height 7
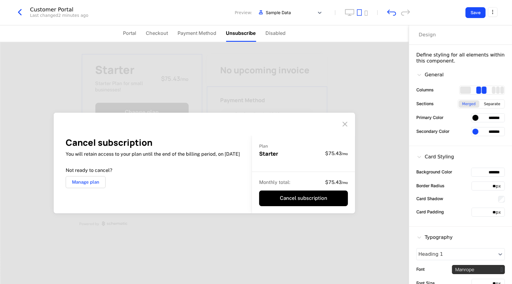
click at [197, 30] on span "Payment Method" at bounding box center [197, 32] width 39 height 7
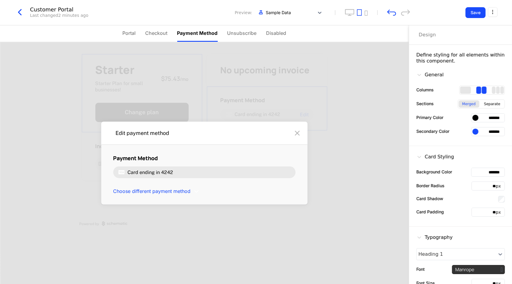
click at [155, 29] on li "Checkout" at bounding box center [157, 33] width 22 height 17
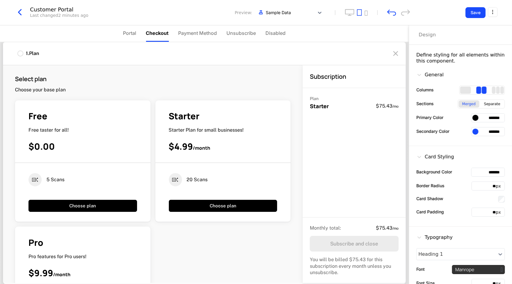
click at [130, 29] on li "Portal" at bounding box center [129, 33] width 13 height 17
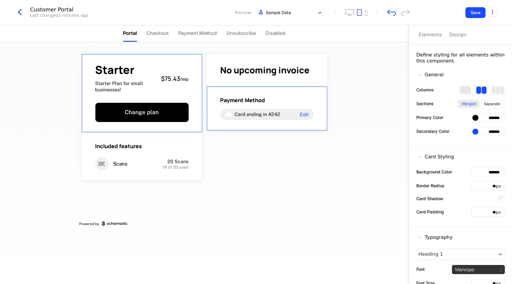
click at [427, 38] on div "Elements" at bounding box center [430, 34] width 23 height 7
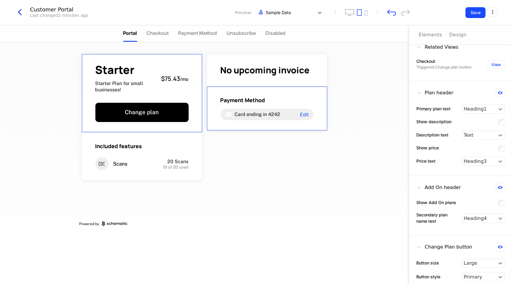
scroll to position [44, 0]
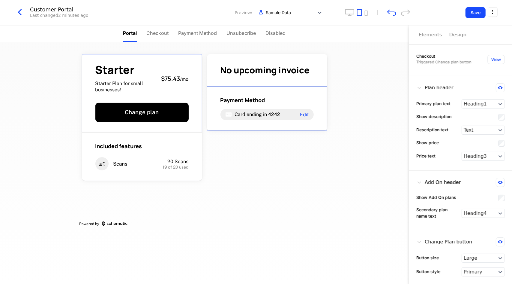
click at [435, 36] on div "Elements" at bounding box center [430, 34] width 23 height 7
click at [426, 31] on div "Elements" at bounding box center [430, 34] width 23 height 7
click at [452, 35] on div "Design" at bounding box center [458, 34] width 17 height 7
click at [434, 34] on div "Elements" at bounding box center [430, 34] width 23 height 7
click at [424, 86] on div "Plan header" at bounding box center [435, 87] width 37 height 9
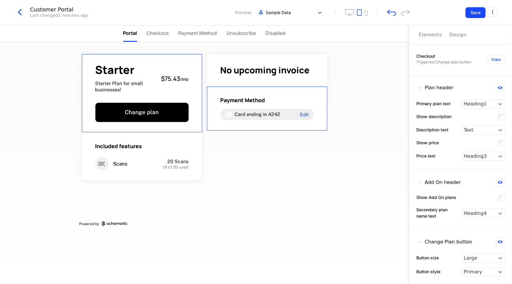
click at [423, 86] on div "Plan header" at bounding box center [435, 87] width 37 height 9
click at [420, 86] on icon at bounding box center [420, 88] width 6 height 6
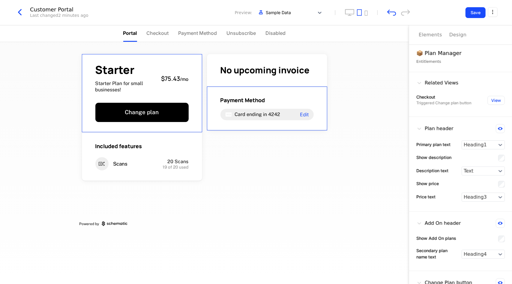
scroll to position [0, 0]
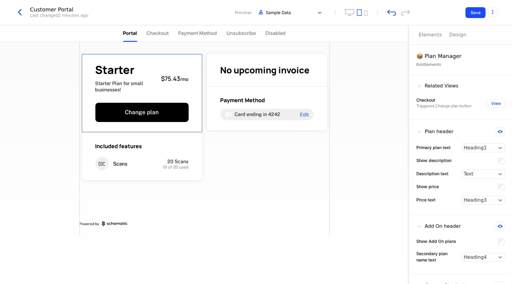
click at [154, 31] on span "Checkout" at bounding box center [158, 32] width 22 height 7
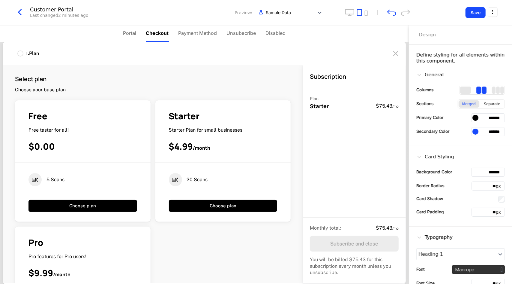
click at [125, 29] on li "Portal" at bounding box center [129, 33] width 13 height 17
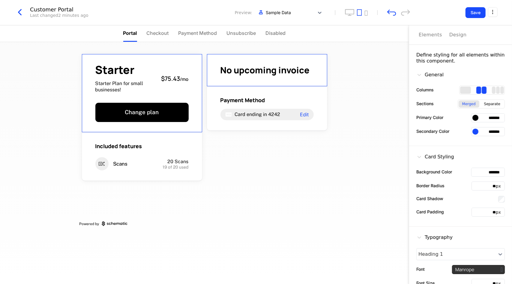
click at [359, 170] on div "Starter Starter Plan for small businesses! $75.43 / mo Change plan Included fea…" at bounding box center [204, 163] width 409 height 242
click at [343, 190] on div "Starter Starter Plan for small businesses! $75.43 / mo Change plan Included fea…" at bounding box center [204, 163] width 409 height 242
click at [343, 189] on div "Starter Starter Plan for small businesses! $75.43 / mo Change plan Included fea…" at bounding box center [204, 163] width 409 height 242
drag, startPoint x: 166, startPoint y: 25, endPoint x: 180, endPoint y: 32, distance: 15.6
click at [173, 30] on div "Customer Portal Last changed 2 minutes ago Preview: Sample Data Save Portal Che…" at bounding box center [256, 129] width 512 height 258
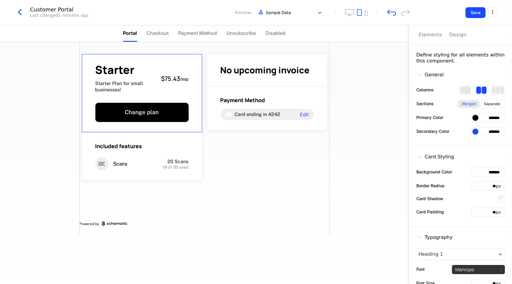
click at [182, 32] on span "Payment Method" at bounding box center [198, 32] width 39 height 7
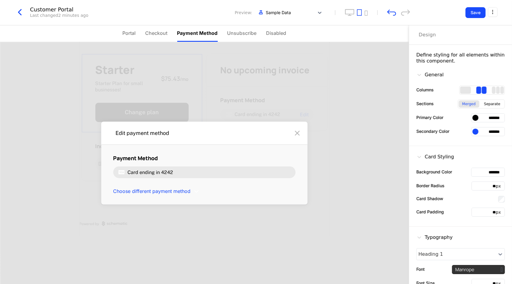
click at [147, 33] on span "Checkout" at bounding box center [157, 32] width 22 height 7
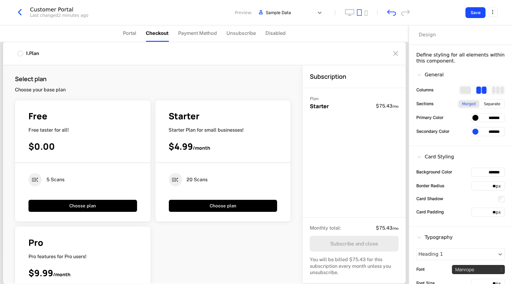
click at [129, 32] on span "Portal" at bounding box center [129, 32] width 13 height 7
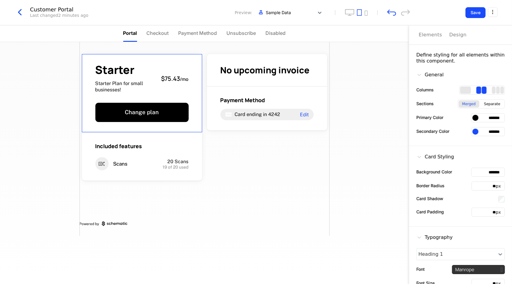
click at [204, 32] on span "Payment Method" at bounding box center [198, 32] width 39 height 7
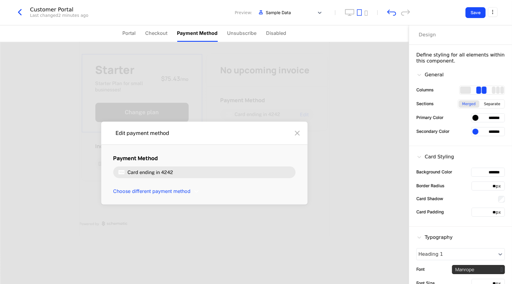
click at [130, 35] on span "Portal" at bounding box center [129, 32] width 13 height 7
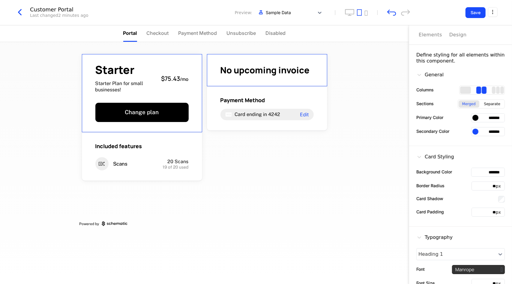
click at [424, 37] on div "Elements" at bounding box center [430, 34] width 23 height 7
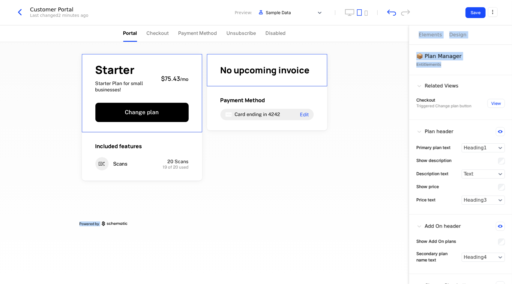
drag, startPoint x: 431, startPoint y: 65, endPoint x: 382, endPoint y: 119, distance: 72.5
click at [381, 120] on div "Portal Checkout Payment Method Unsubscribe Disabled Starter Starter Plan for sm…" at bounding box center [256, 154] width 512 height 258
drag, startPoint x: 393, startPoint y: 117, endPoint x: 408, endPoint y: 119, distance: 15.3
click at [393, 117] on div "Starter Starter Plan for small businesses! $75.43 / mo Change plan Included fea…" at bounding box center [204, 163] width 409 height 242
click at [423, 132] on div "Plan header" at bounding box center [435, 131] width 37 height 9
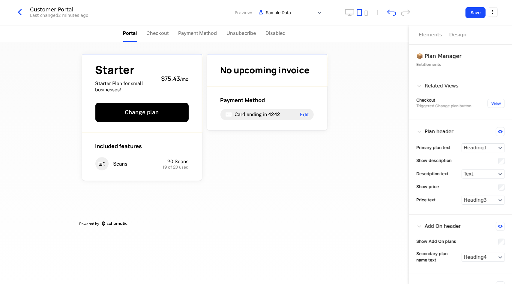
click at [498, 131] on icon at bounding box center [500, 131] width 5 height 3
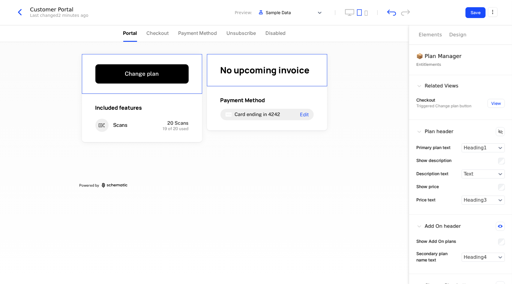
click at [499, 131] on icon at bounding box center [501, 131] width 5 height 5
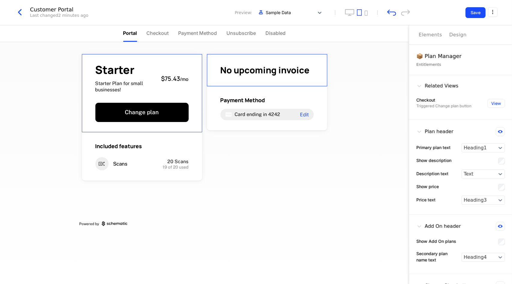
click at [498, 131] on icon at bounding box center [500, 131] width 5 height 3
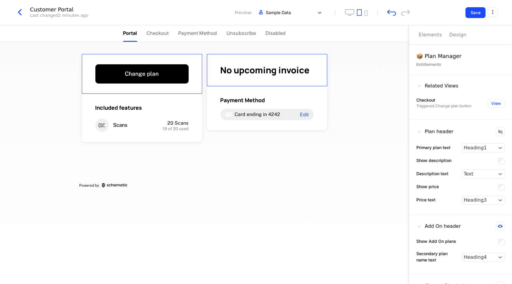
click at [499, 131] on icon at bounding box center [501, 131] width 5 height 5
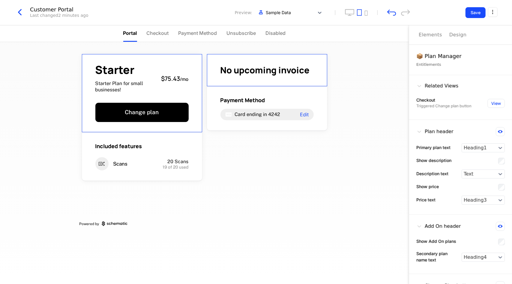
scroll to position [44, 0]
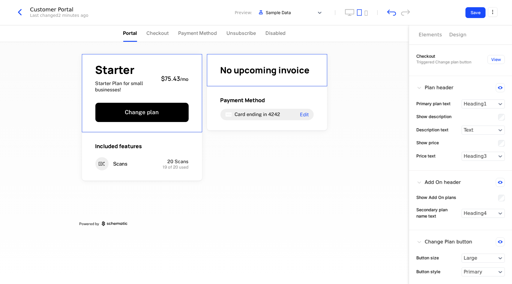
click at [498, 182] on icon at bounding box center [500, 182] width 5 height 3
click at [499, 182] on icon at bounding box center [501, 182] width 5 height 5
click at [473, 212] on div at bounding box center [479, 213] width 31 height 7
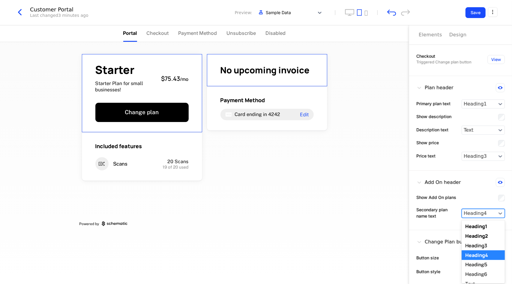
click at [473, 212] on div at bounding box center [479, 213] width 31 height 7
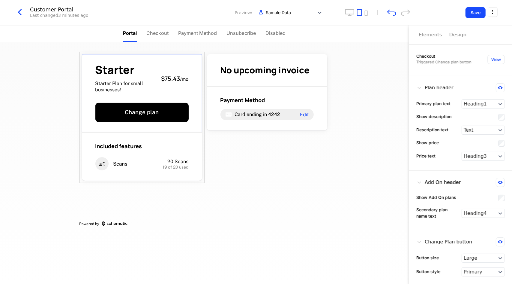
click at [22, 12] on icon "button" at bounding box center [19, 12] width 11 height 11
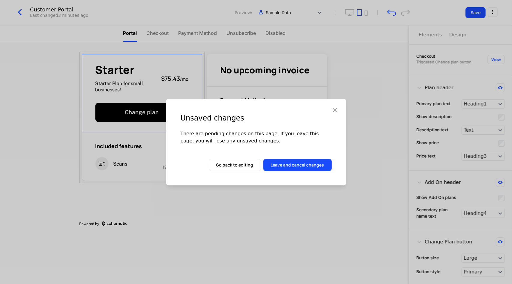
click at [283, 167] on button "Leave and cancel changes" at bounding box center [298, 165] width 68 height 12
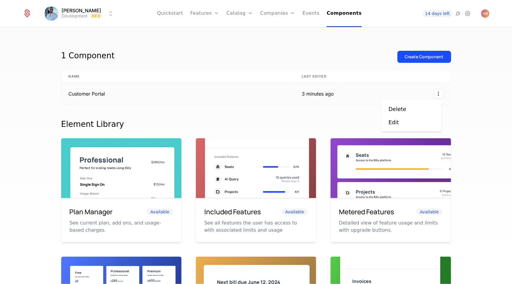
click at [440, 94] on html "[PERSON_NAME] Development Dev Quickstart Features Features Flags Catalog Plans …" at bounding box center [256, 142] width 512 height 284
click at [420, 111] on div "Delete" at bounding box center [412, 109] width 46 height 8
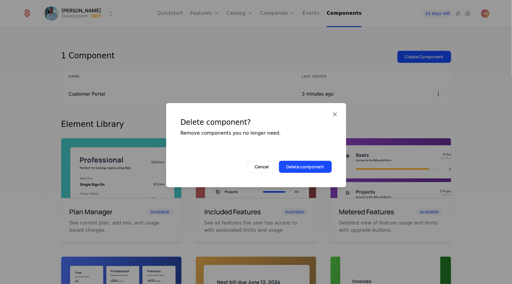
click at [300, 168] on button "Delete component" at bounding box center [305, 167] width 53 height 12
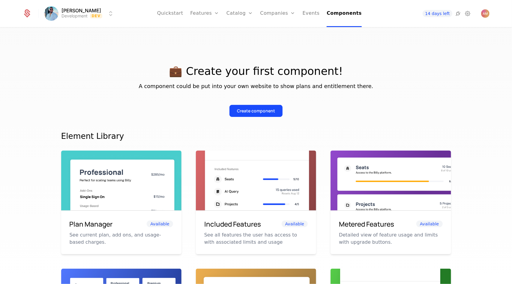
click at [255, 107] on button "Create component" at bounding box center [256, 111] width 53 height 12
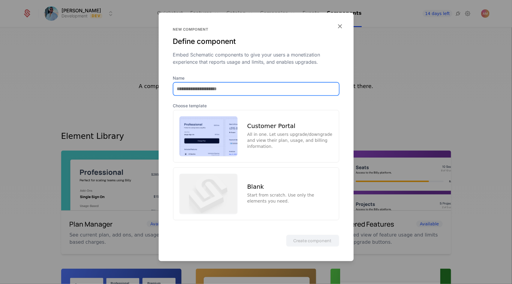
click at [240, 92] on input "Name" at bounding box center [257, 88] width 166 height 13
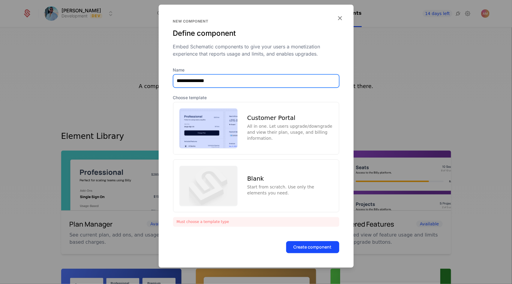
type input "**********"
click at [242, 121] on div "Customer Portal All in one. Let users upgrade/downgrade and view their plan, us…" at bounding box center [256, 128] width 166 height 53
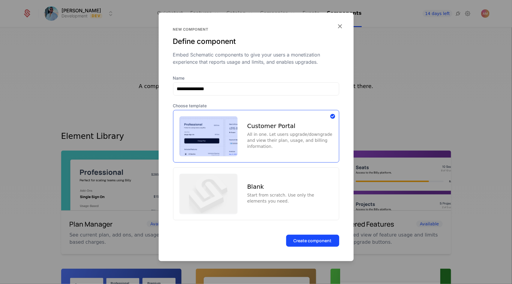
click at [332, 243] on button "Create component" at bounding box center [312, 240] width 53 height 12
